Goal: Information Seeking & Learning: Learn about a topic

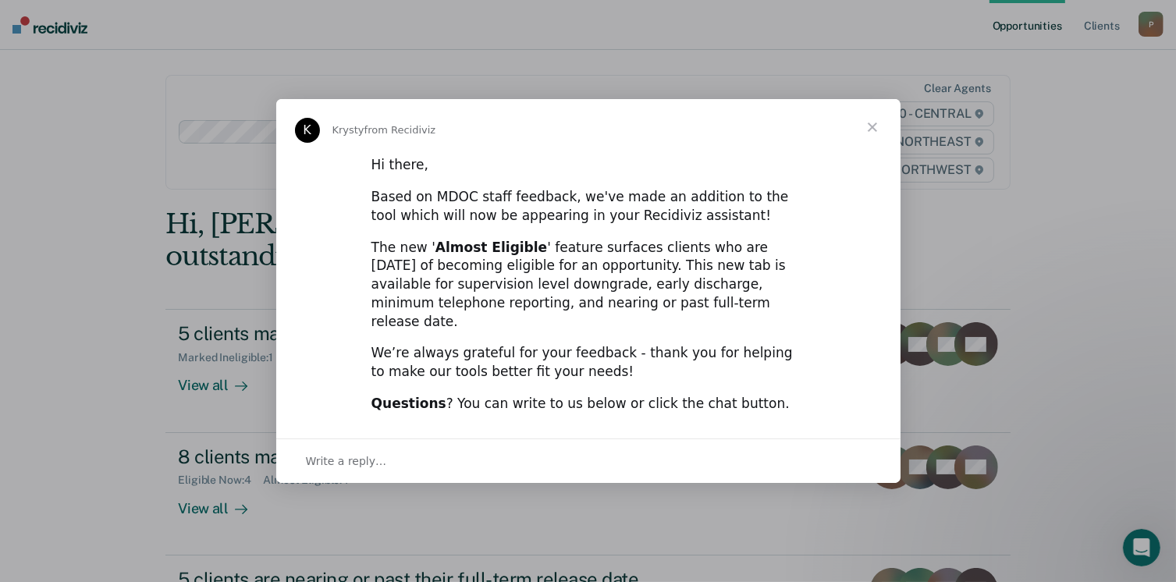
click at [876, 137] on span "Close" at bounding box center [873, 127] width 56 height 56
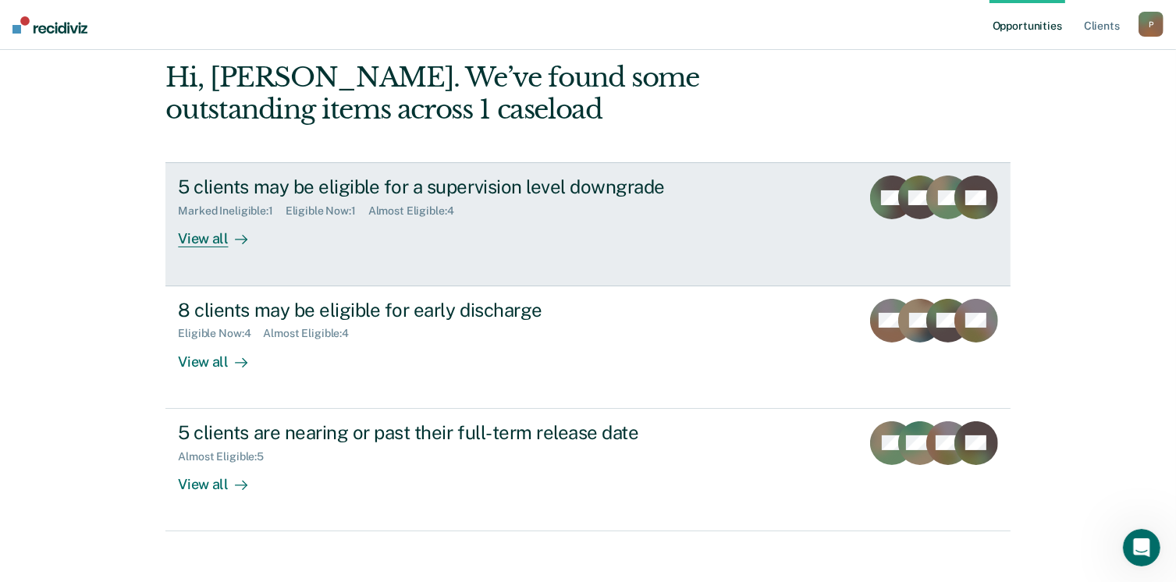
scroll to position [156, 0]
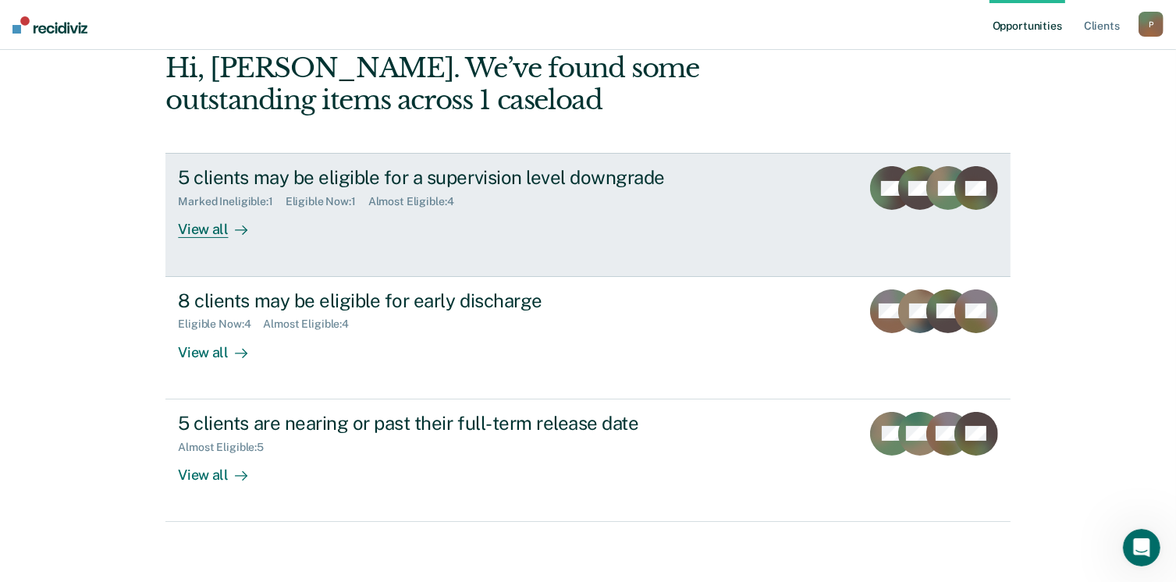
click at [204, 232] on div "View all" at bounding box center [221, 223] width 87 height 30
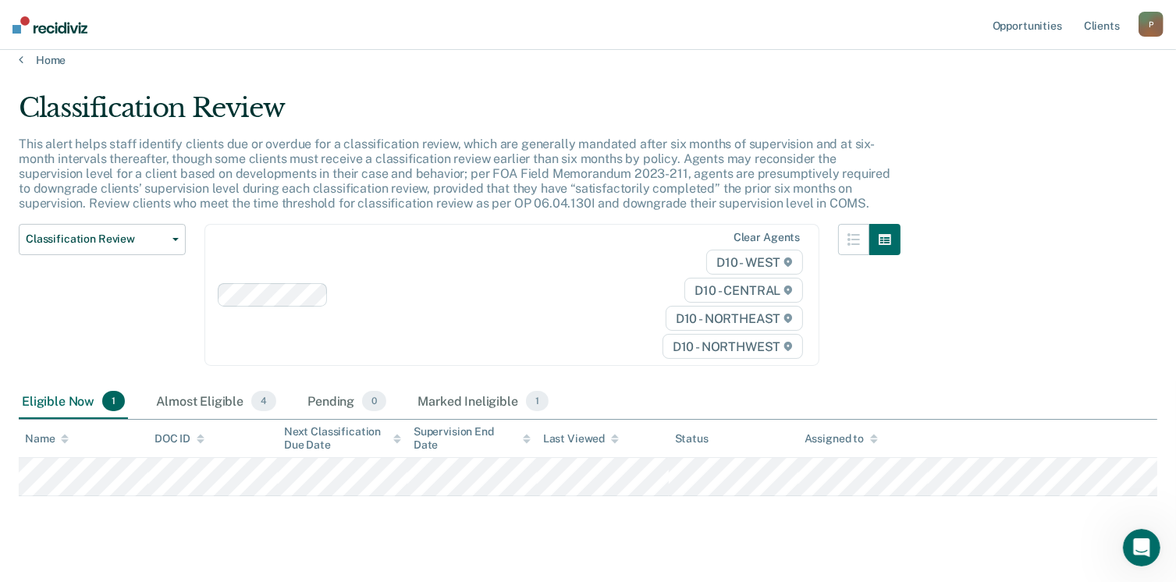
scroll to position [41, 0]
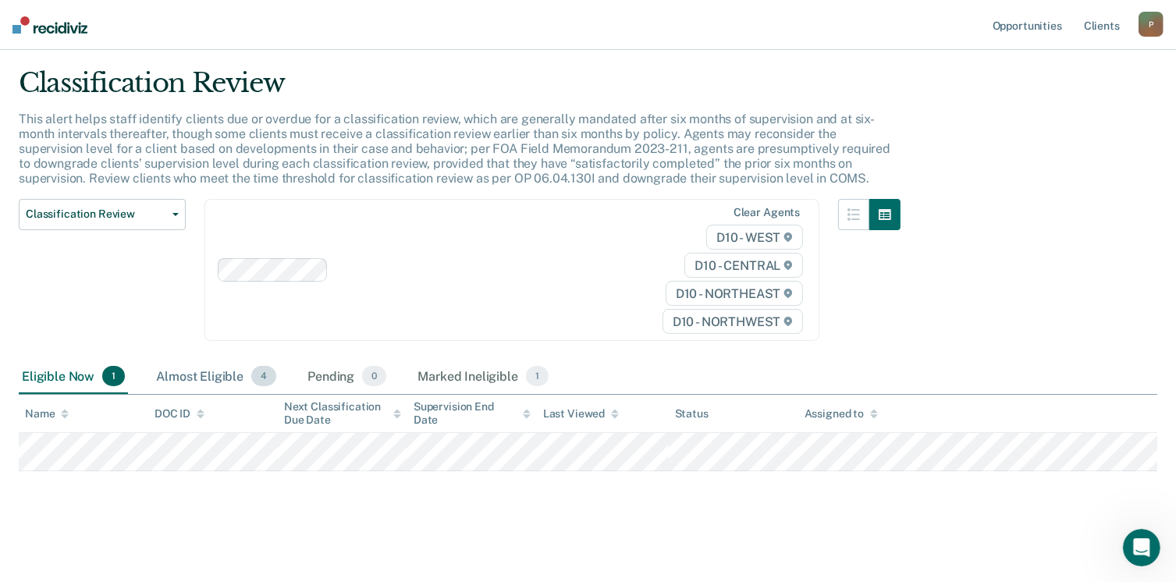
click at [213, 376] on div "Almost Eligible 4" at bounding box center [216, 377] width 126 height 34
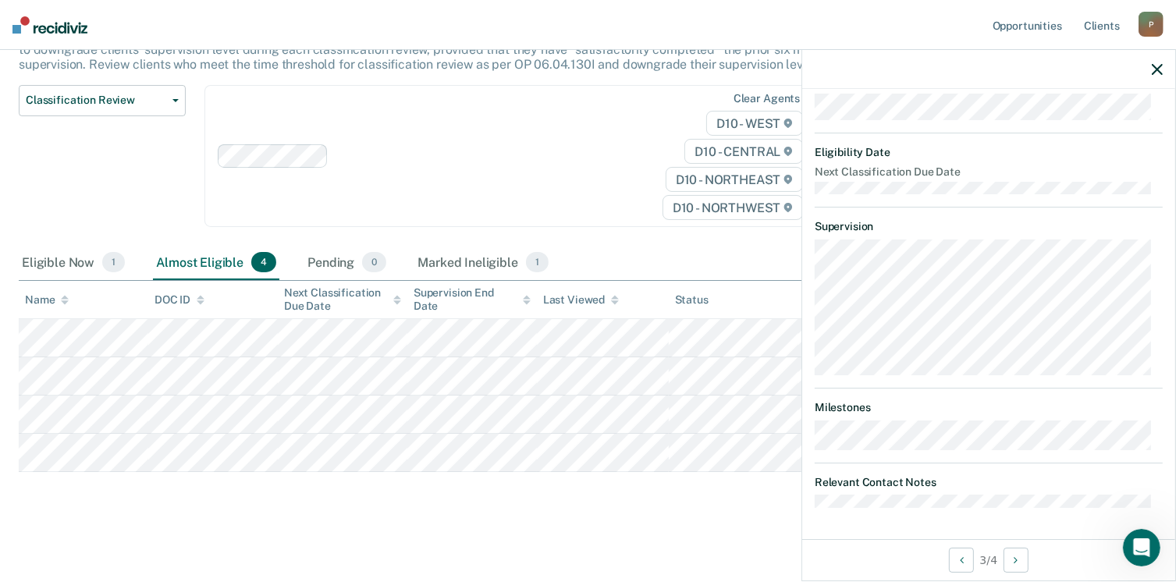
scroll to position [291, 0]
